Goal: Transaction & Acquisition: Book appointment/travel/reservation

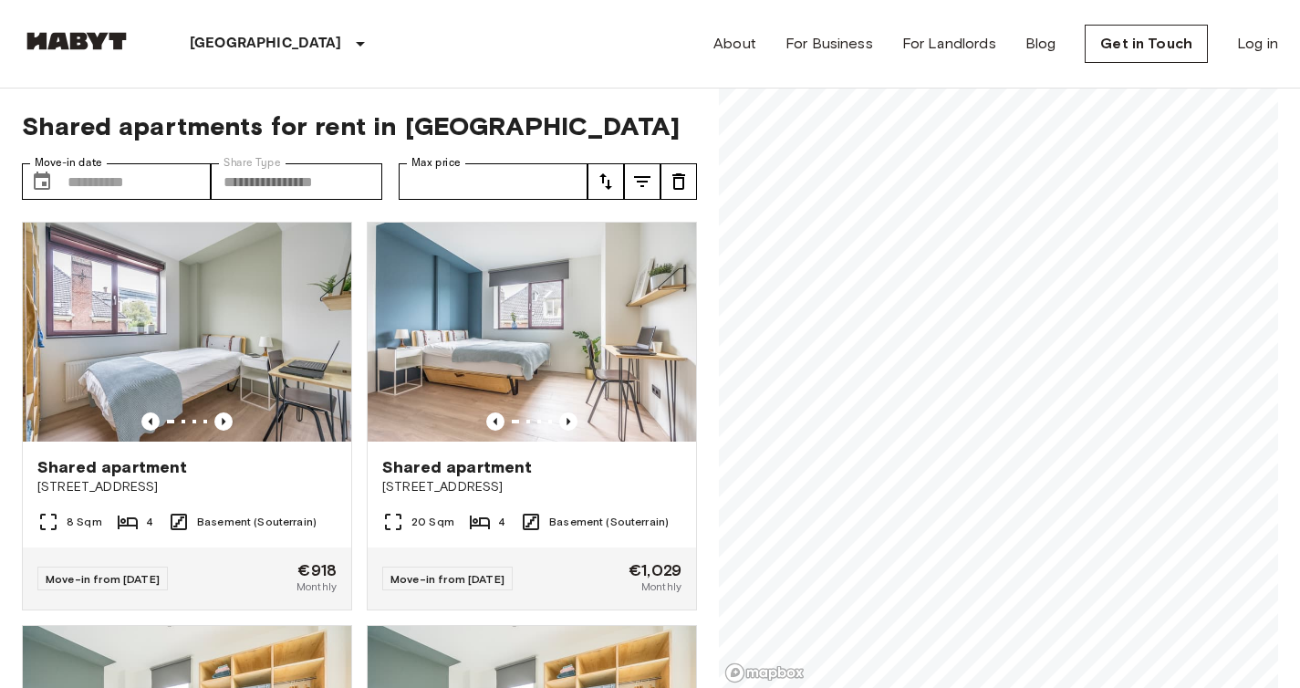
click at [115, 53] on link at bounding box center [76, 44] width 109 height 25
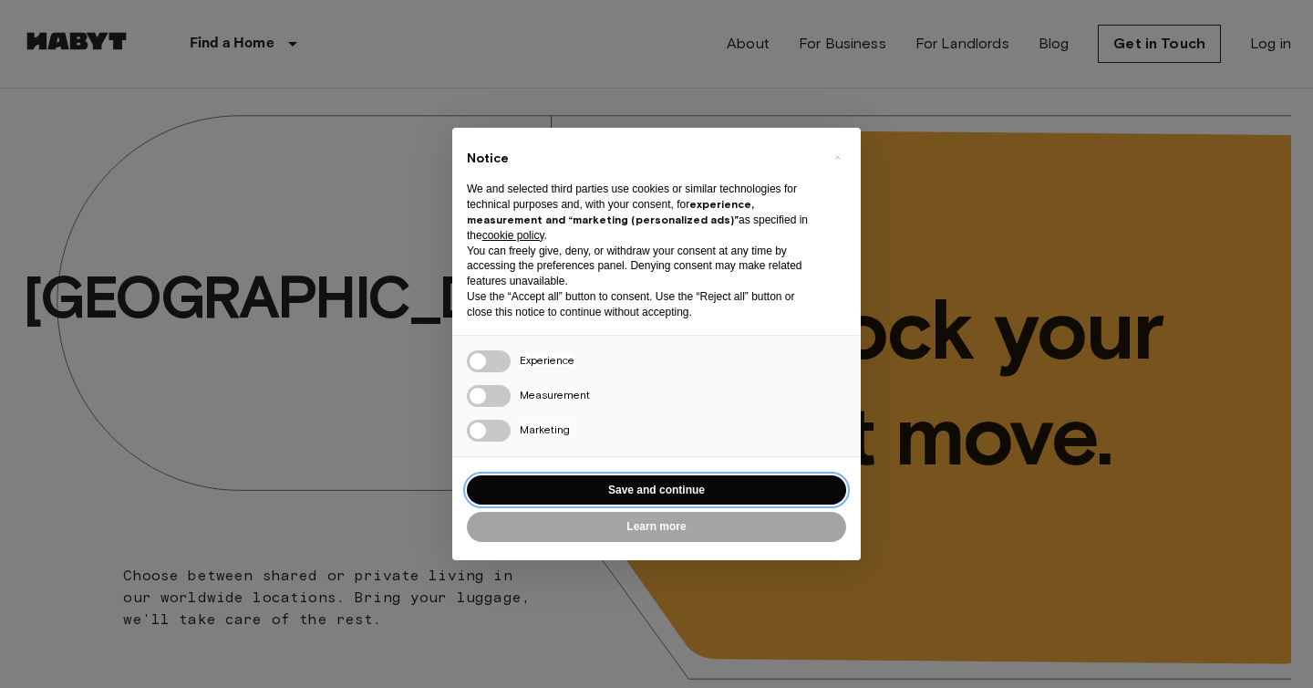
click at [679, 495] on button "Save and continue" at bounding box center [656, 490] width 379 height 30
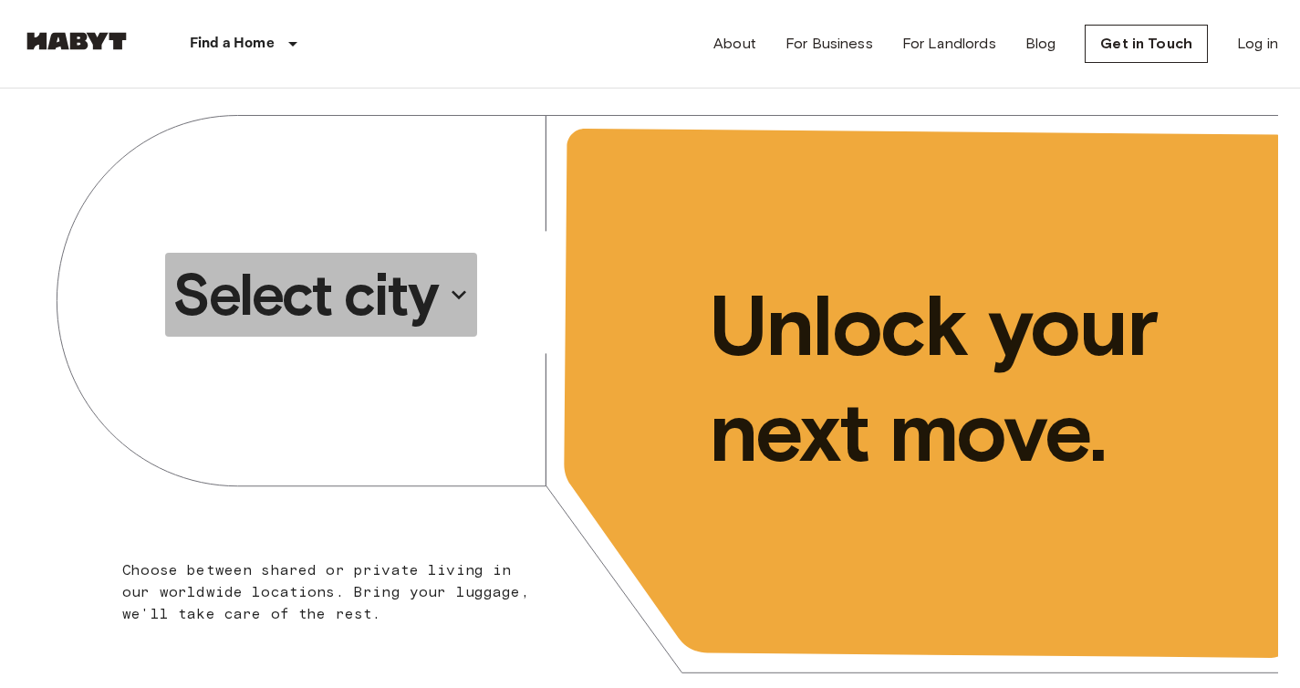
click at [376, 310] on p "Select city" at bounding box center [304, 294] width 264 height 73
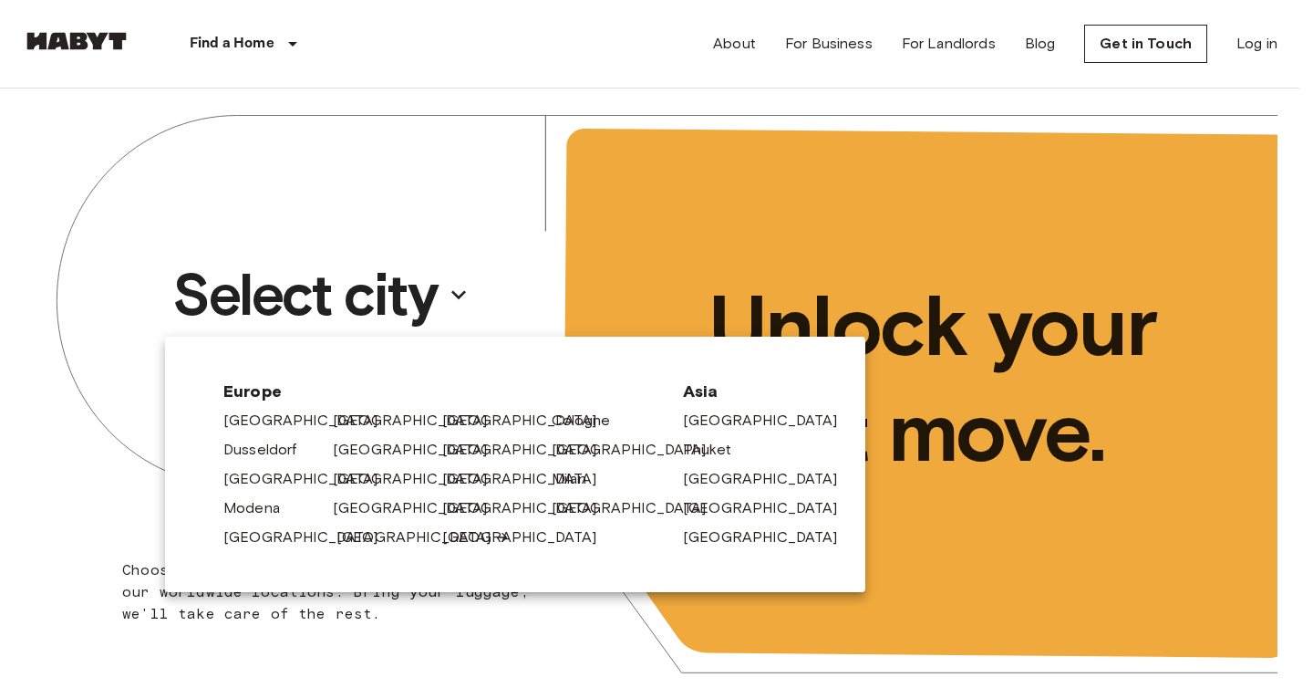
click at [337, 542] on link "[GEOGRAPHIC_DATA]" at bounding box center [423, 537] width 173 height 22
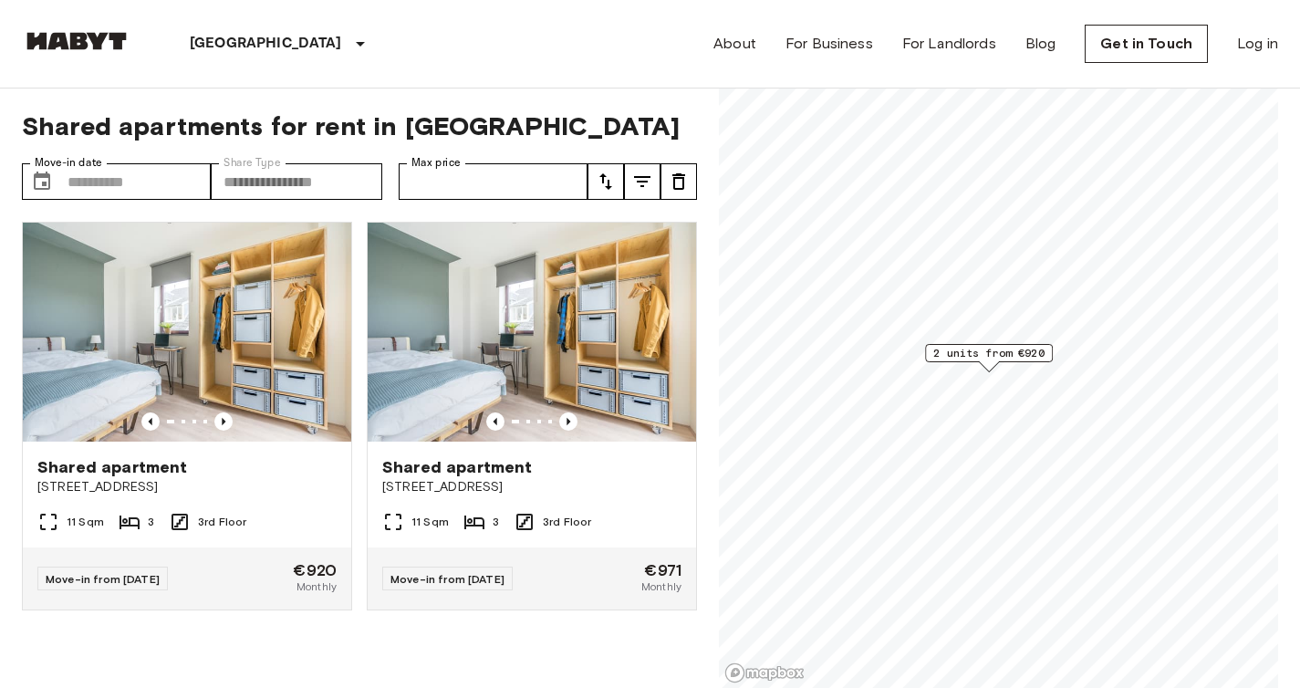
click at [84, 29] on div "[GEOGRAPHIC_DATA] [GEOGRAPHIC_DATA] [GEOGRAPHIC_DATA] [GEOGRAPHIC_DATA] [GEOGRA…" at bounding box center [226, 44] width 408 height 88
click at [112, 36] on img at bounding box center [76, 41] width 109 height 18
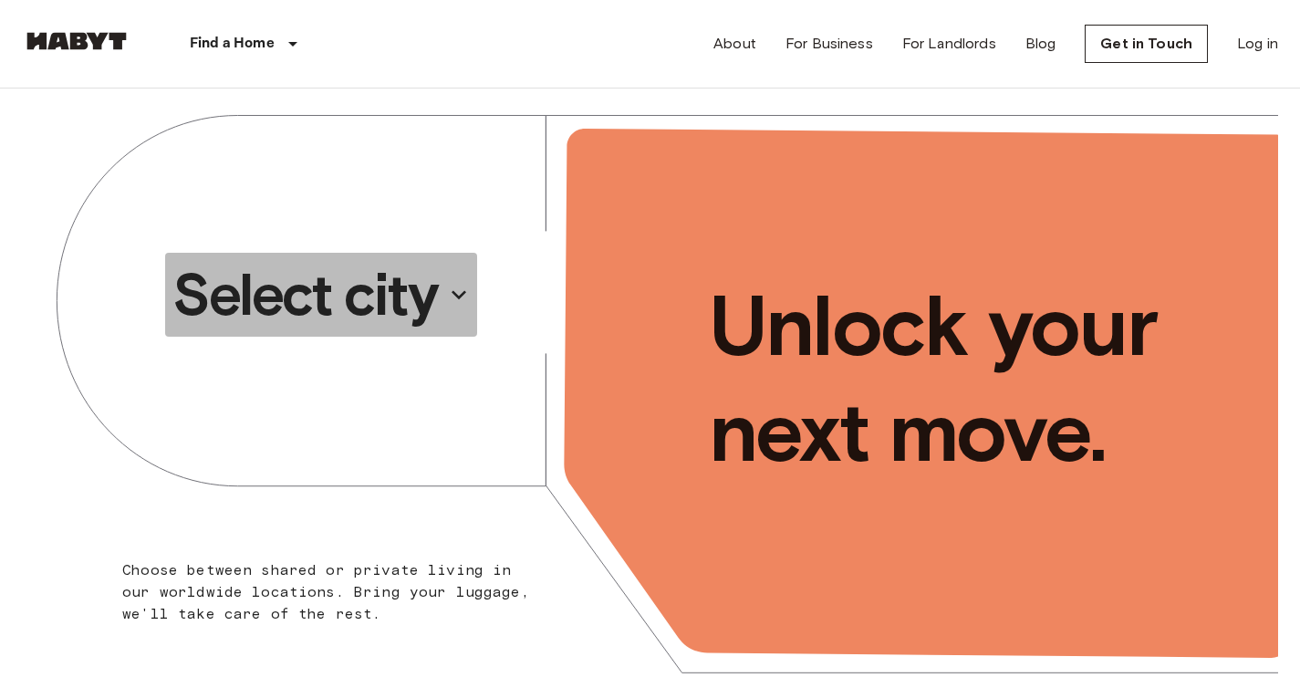
click at [430, 285] on p "Select city" at bounding box center [304, 294] width 264 height 73
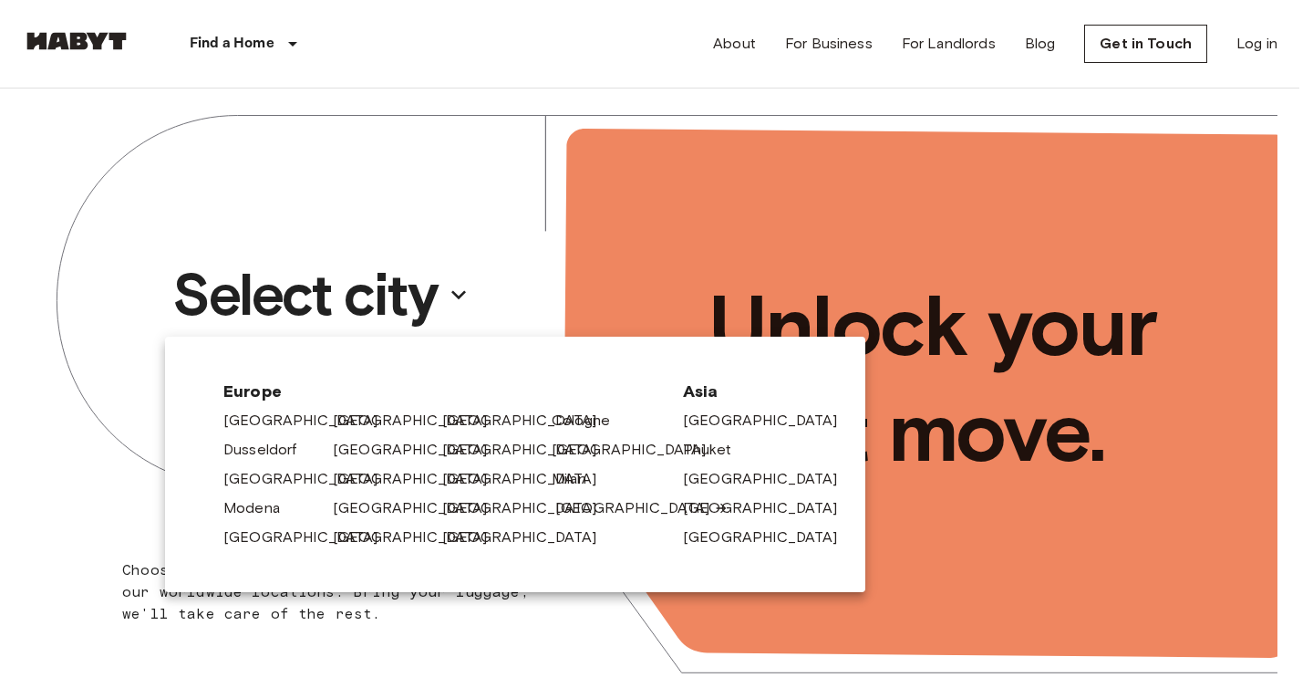
click at [580, 511] on link "[GEOGRAPHIC_DATA]" at bounding box center [641, 508] width 173 height 22
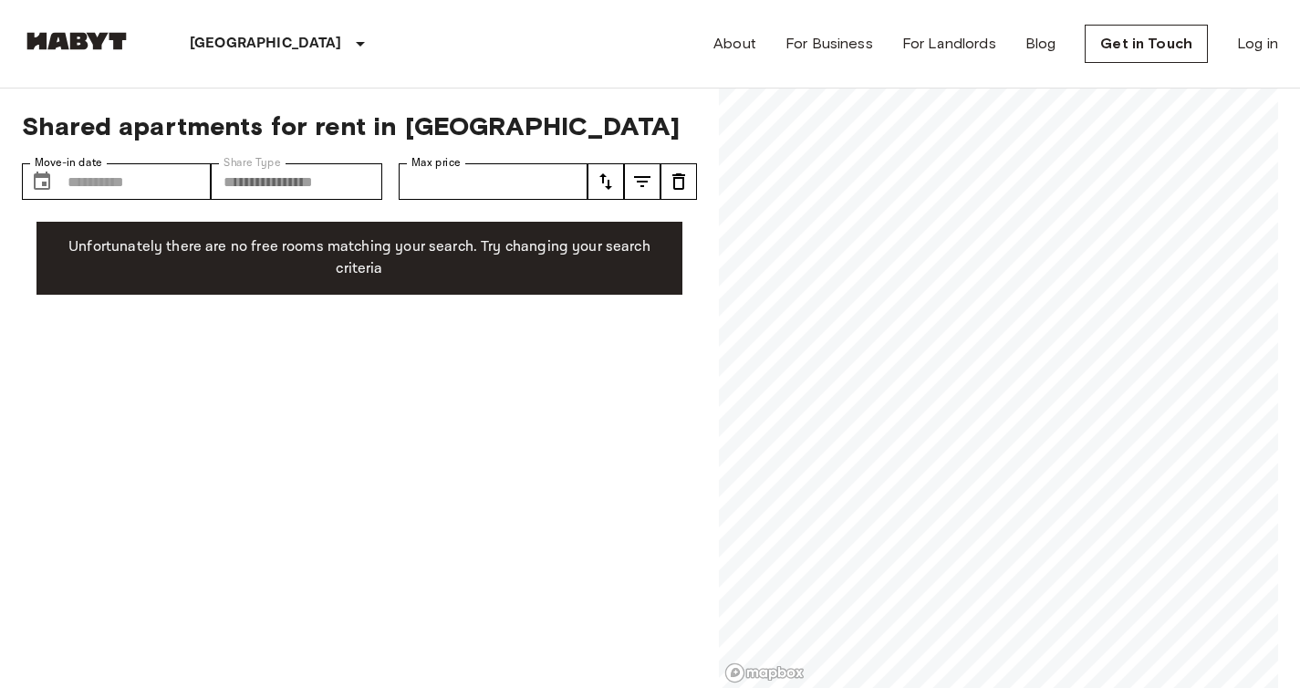
click at [94, 45] on img at bounding box center [76, 41] width 109 height 18
